Goal: Consume media (video, audio): Consume media (video, audio)

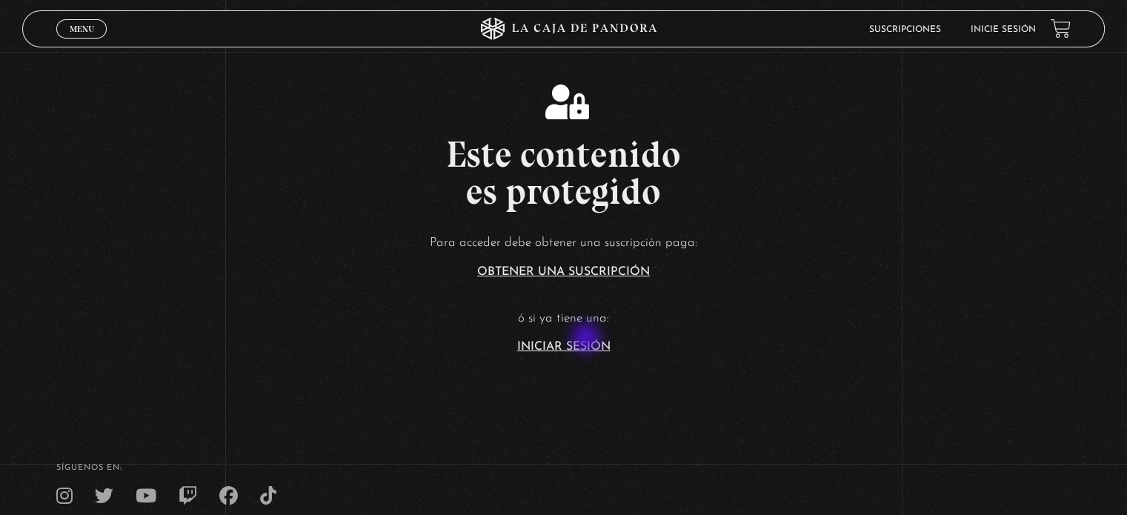
click at [588, 339] on article "Para acceder debe obtener una suscripción paga: Obtener una suscripción ó si ya…" at bounding box center [563, 292] width 1127 height 121
click at [587, 342] on link "Iniciar Sesión" at bounding box center [563, 347] width 93 height 12
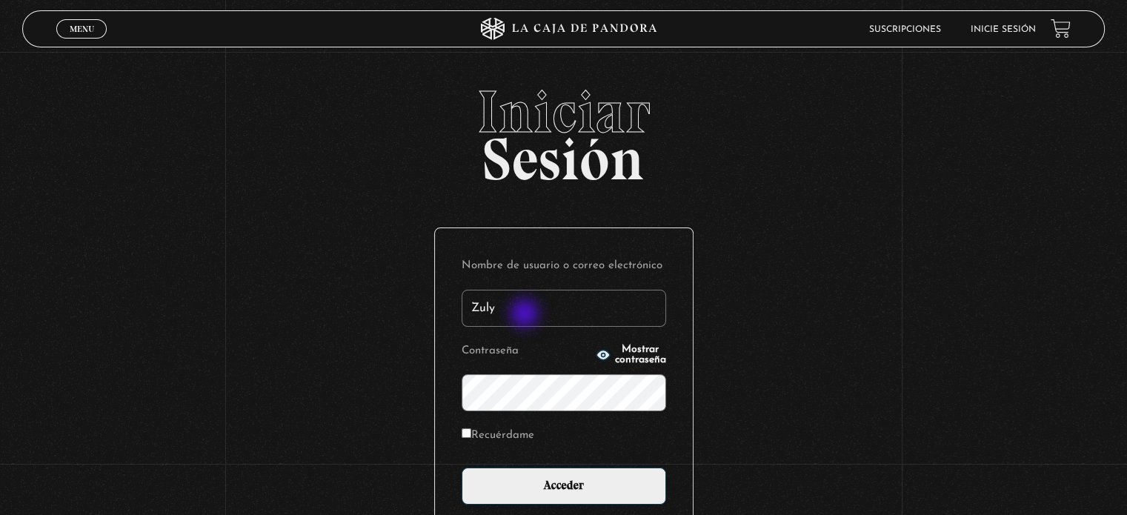
click at [526, 315] on input "Zuly" at bounding box center [564, 308] width 205 height 37
type input "zulygonzah@gmail.com"
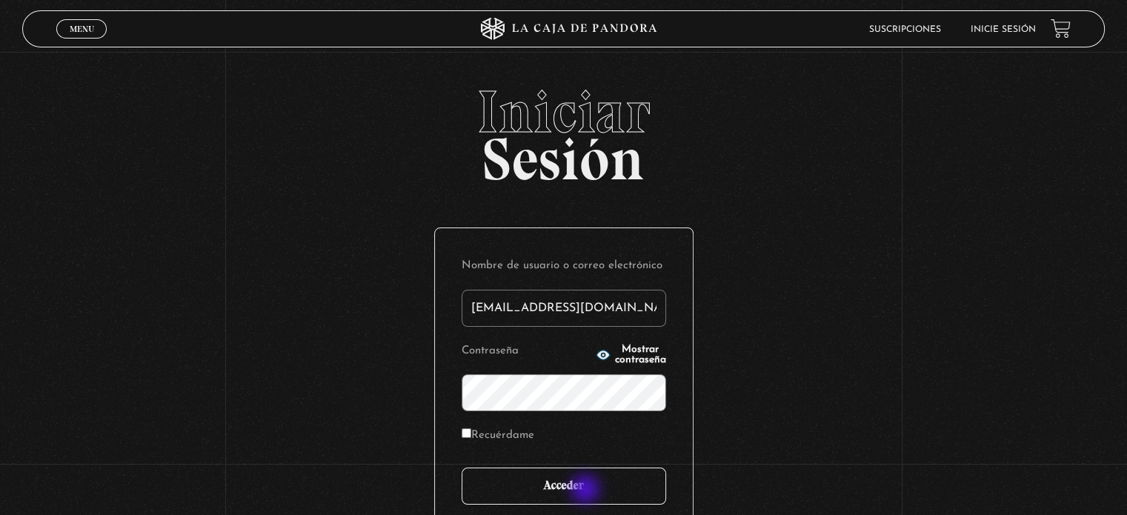
click at [587, 491] on input "Acceder" at bounding box center [564, 486] width 205 height 37
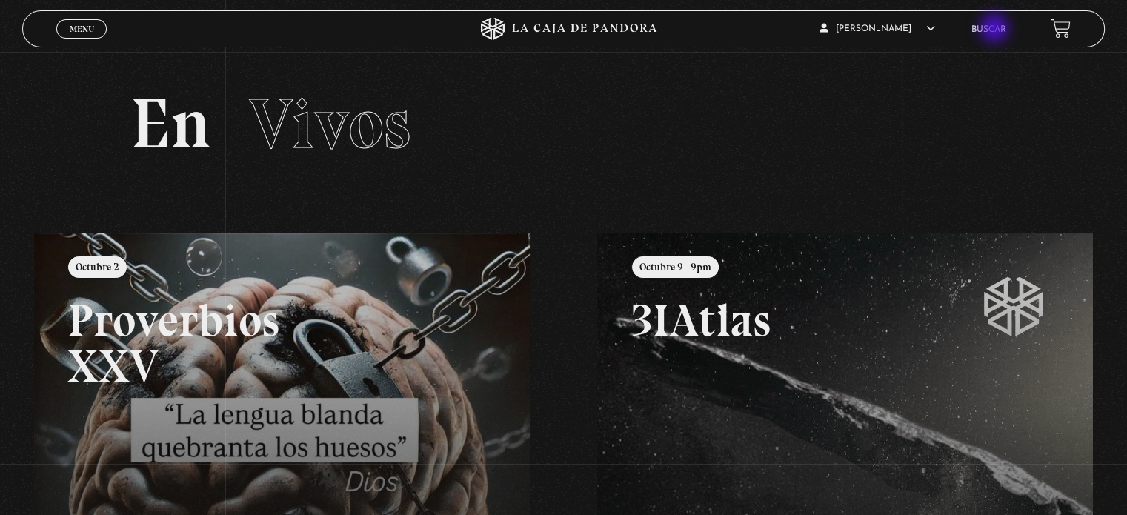
click at [996, 30] on link "Buscar" at bounding box center [989, 29] width 35 height 9
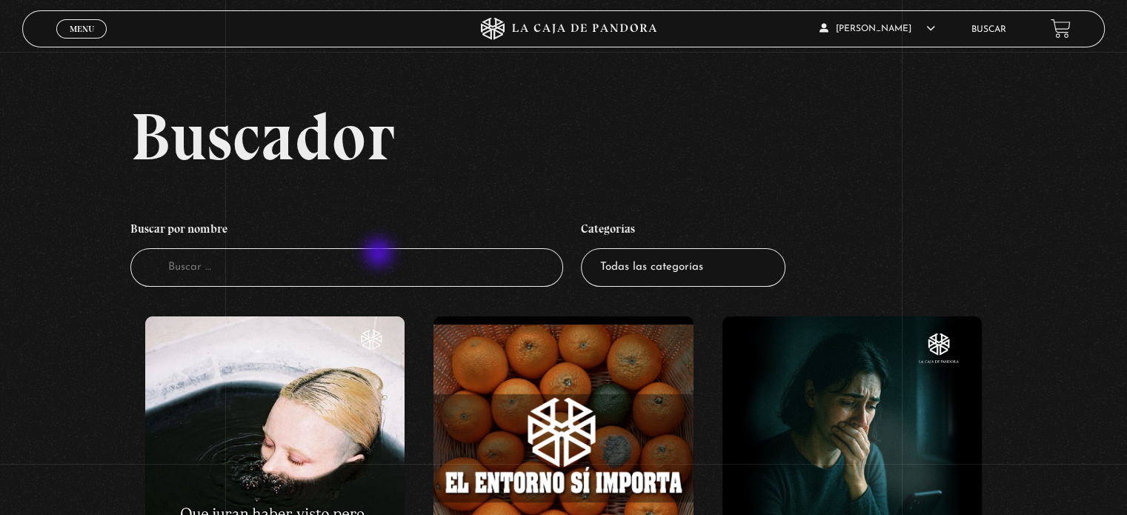
click at [380, 254] on input "Buscador" at bounding box center [346, 267] width 433 height 39
type input "azul"
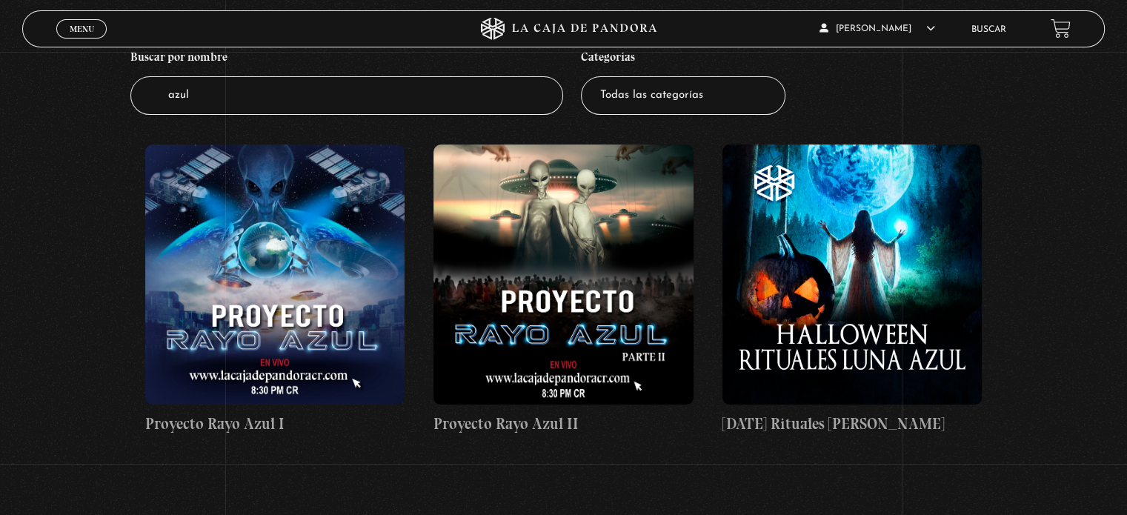
scroll to position [184, 0]
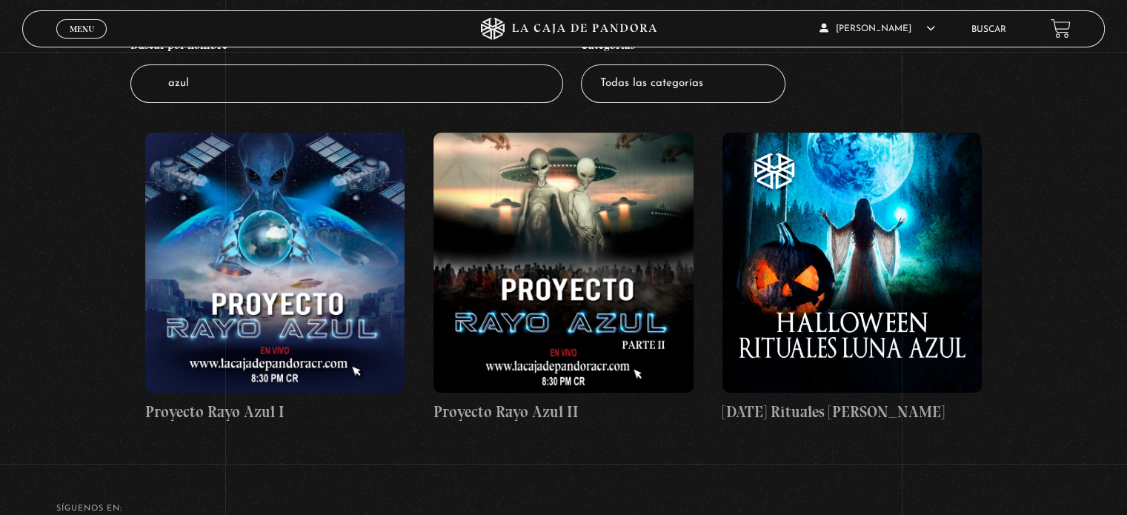
click at [871, 247] on figure at bounding box center [852, 262] width 259 height 259
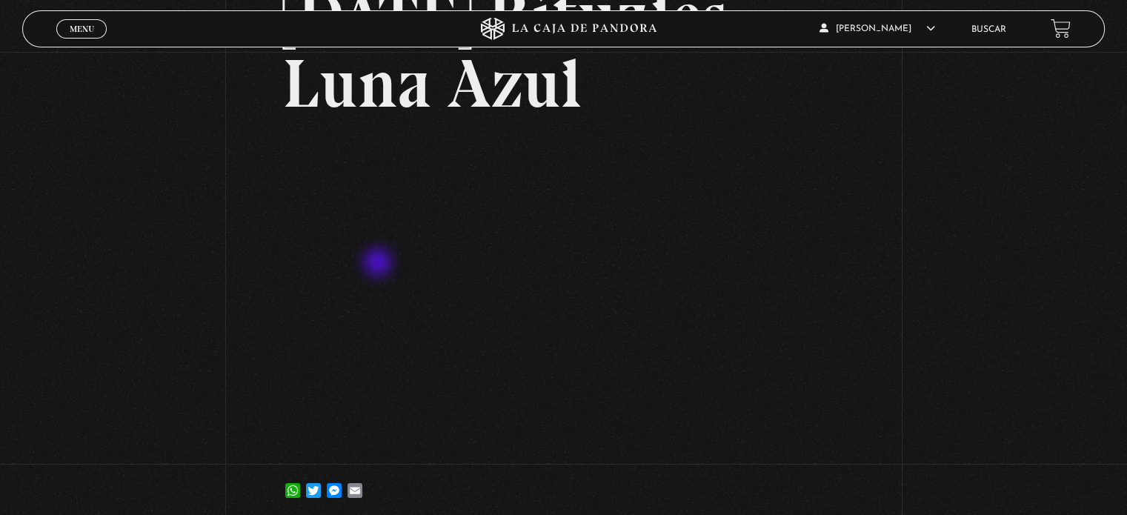
scroll to position [200, 0]
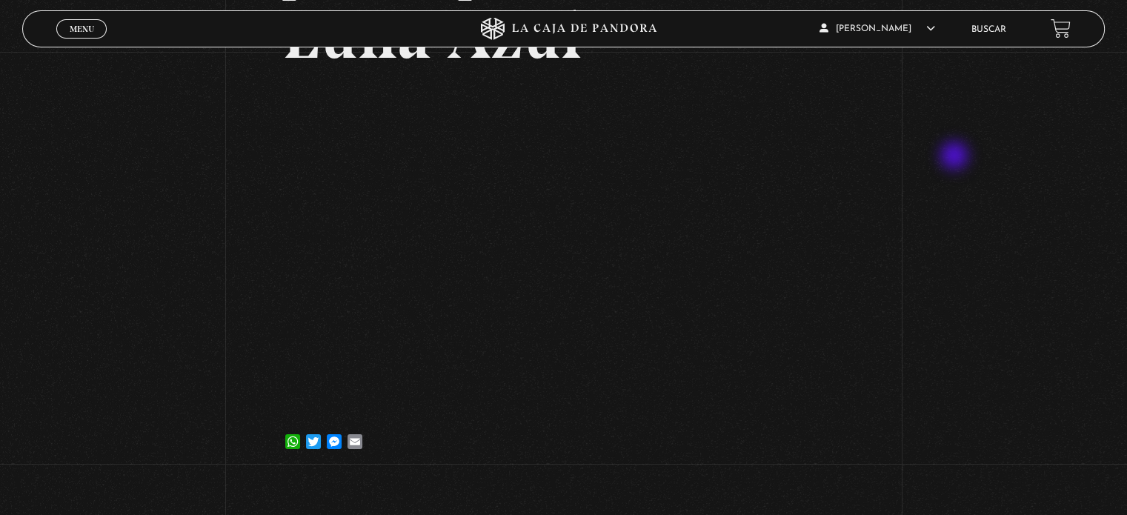
click at [956, 157] on div "Volver 12 julio, 2021 Halloween Rituales Luna Azul WhatsApp Twitter Messenger E…" at bounding box center [563, 164] width 1127 height 624
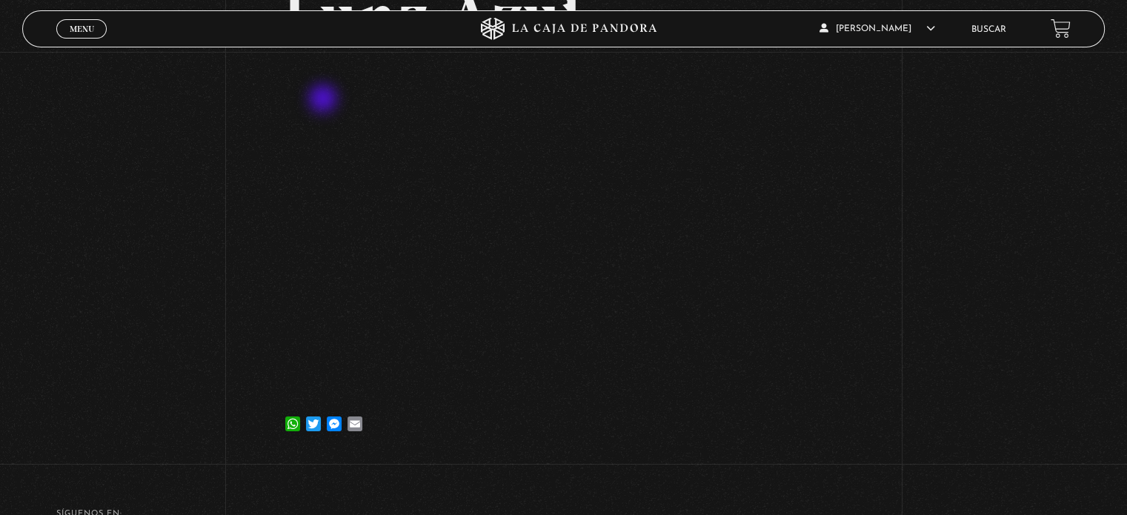
scroll to position [219, 0]
click at [82, 24] on span "Menu" at bounding box center [82, 28] width 24 height 9
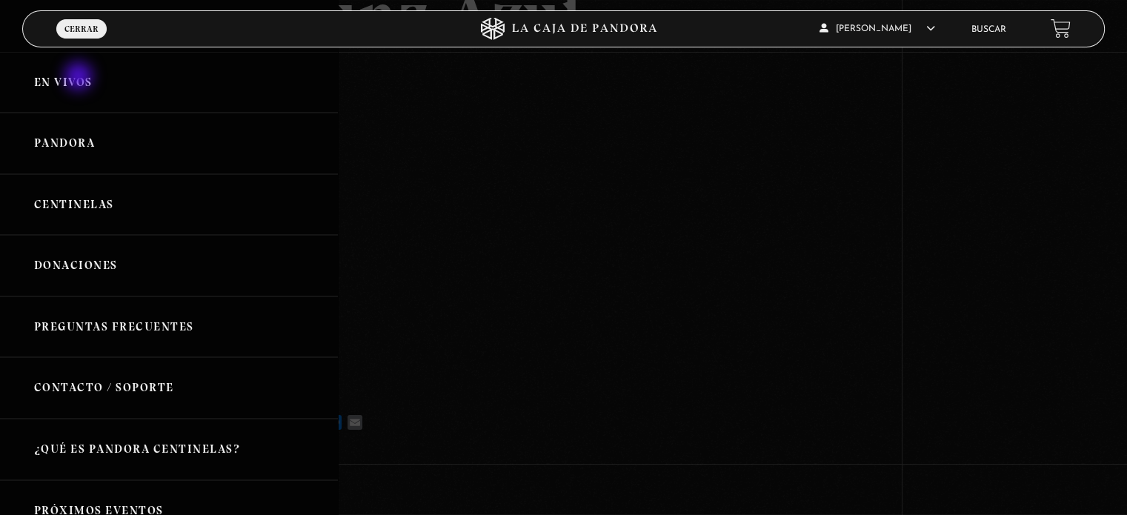
click at [80, 78] on link "En vivos" at bounding box center [169, 83] width 338 height 62
